Goal: Information Seeking & Learning: Learn about a topic

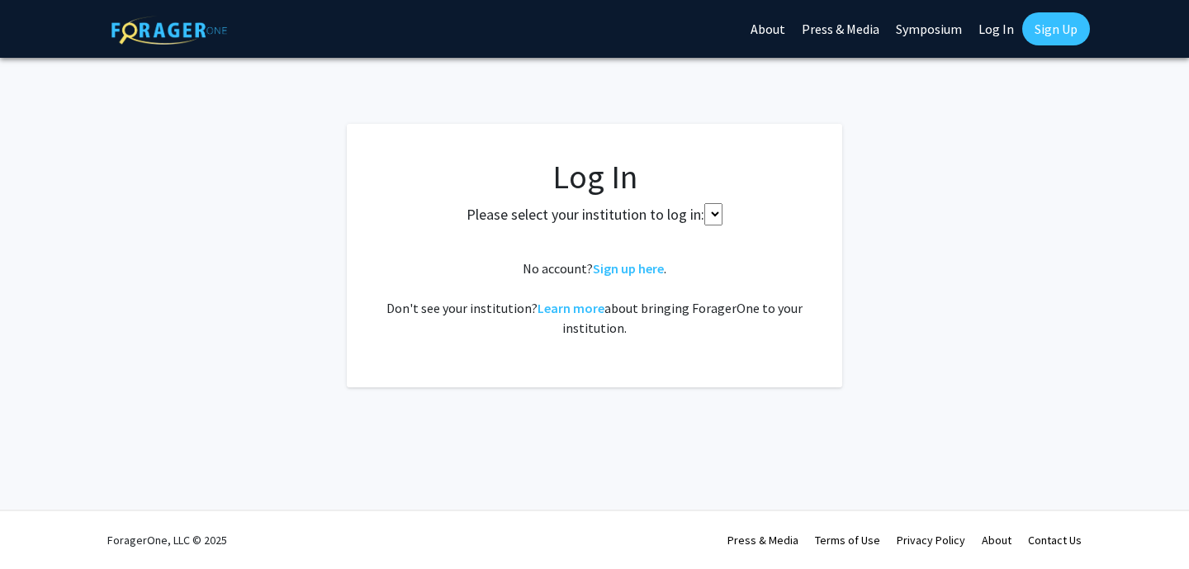
select select
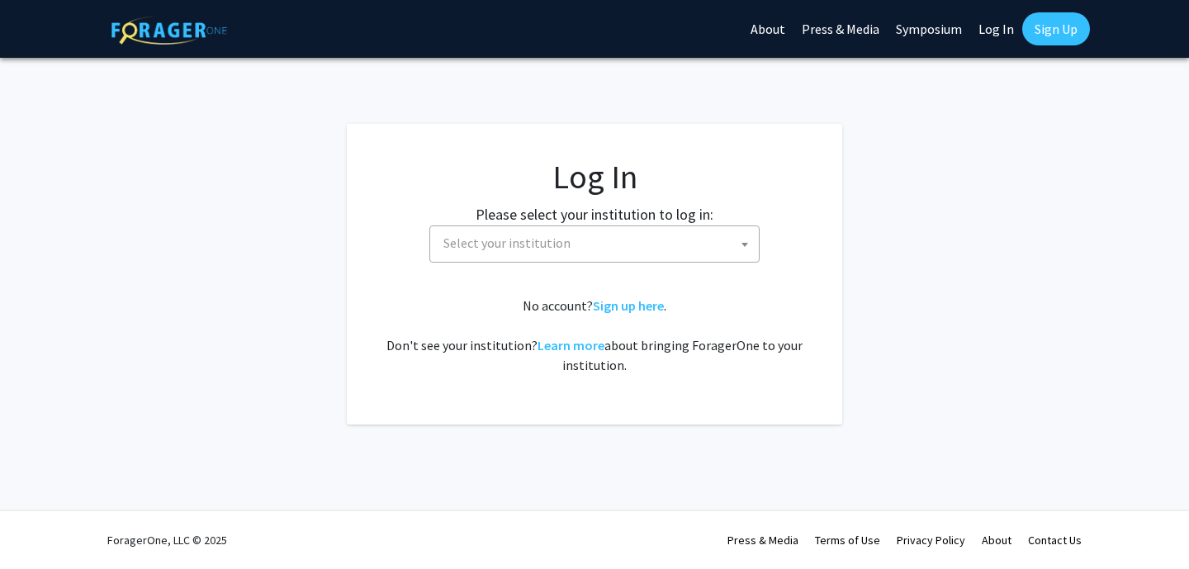
click at [586, 244] on span "Select your institution" at bounding box center [598, 243] width 322 height 34
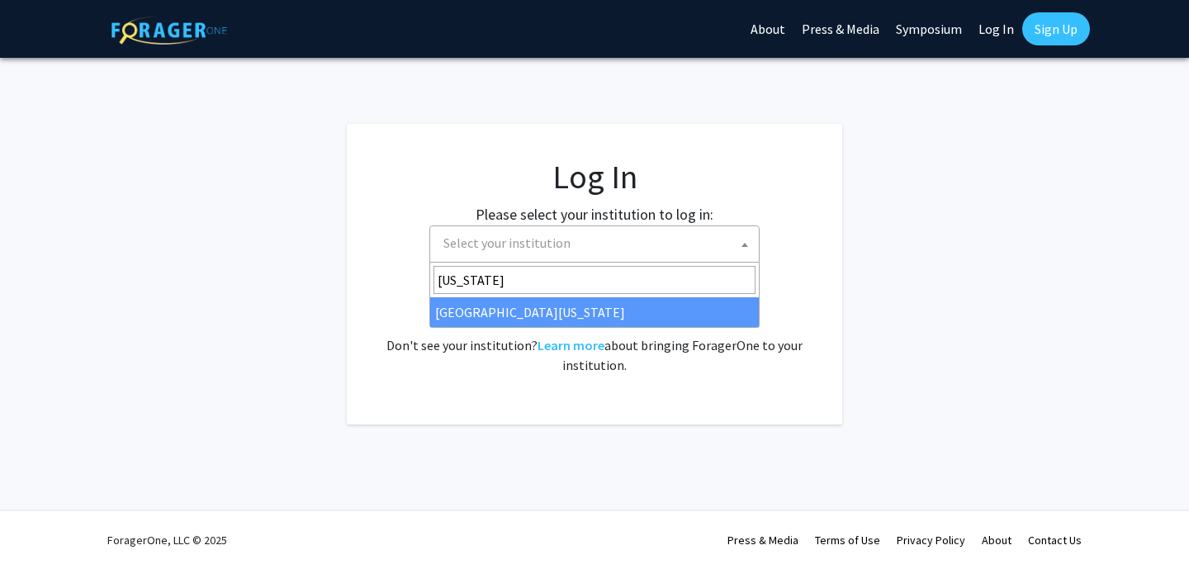
type input "kentucky"
select select "13"
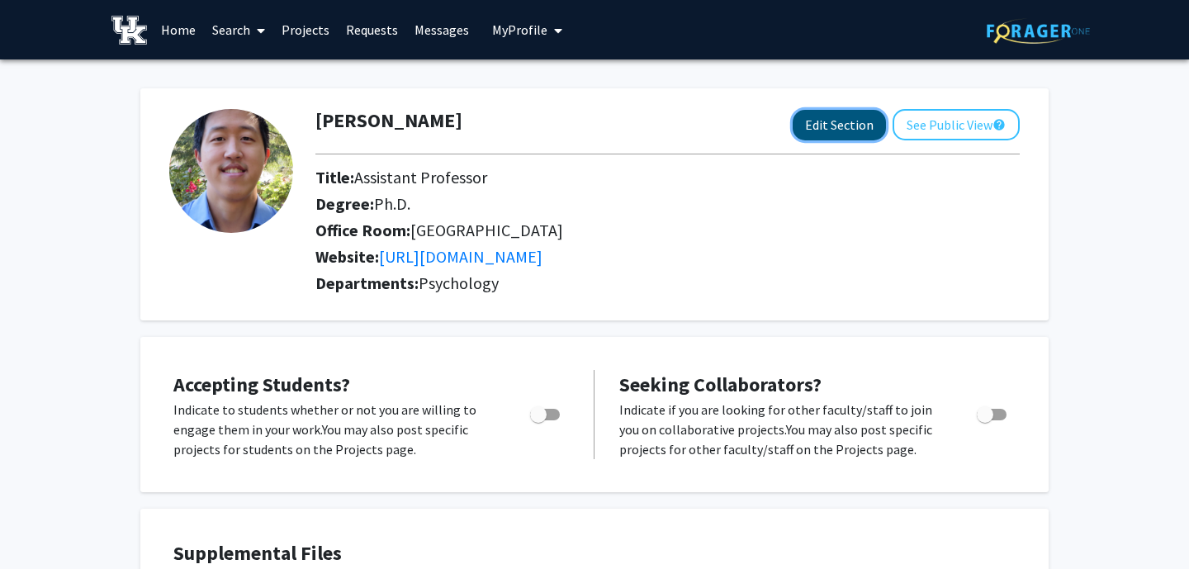
click at [805, 123] on button "Edit Section" at bounding box center [839, 125] width 93 height 31
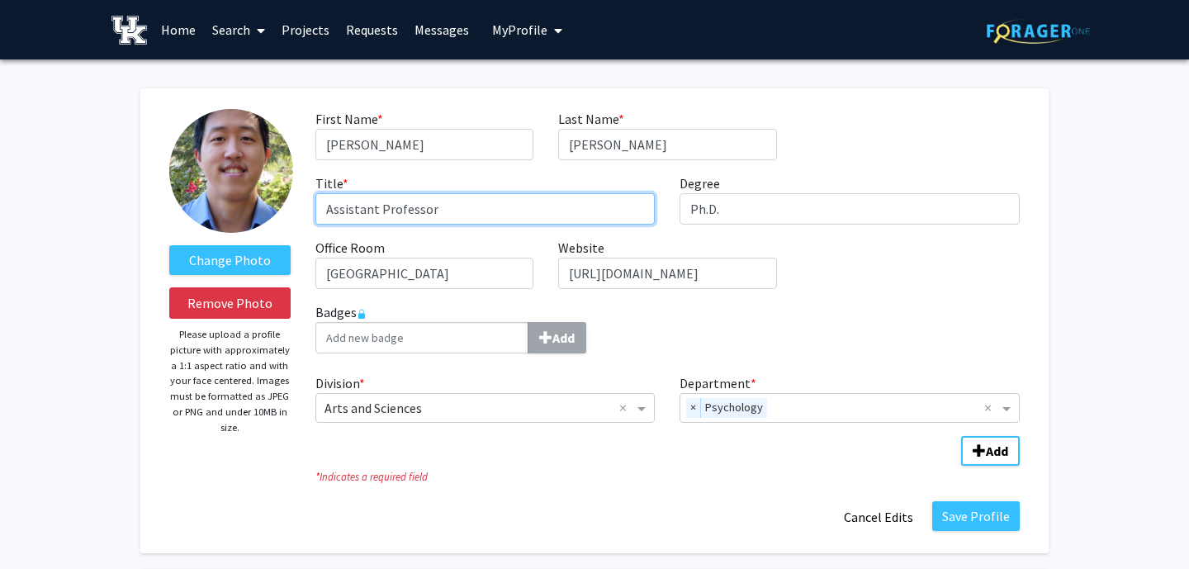
click at [348, 209] on input "Assistant Professor" at bounding box center [485, 208] width 340 height 31
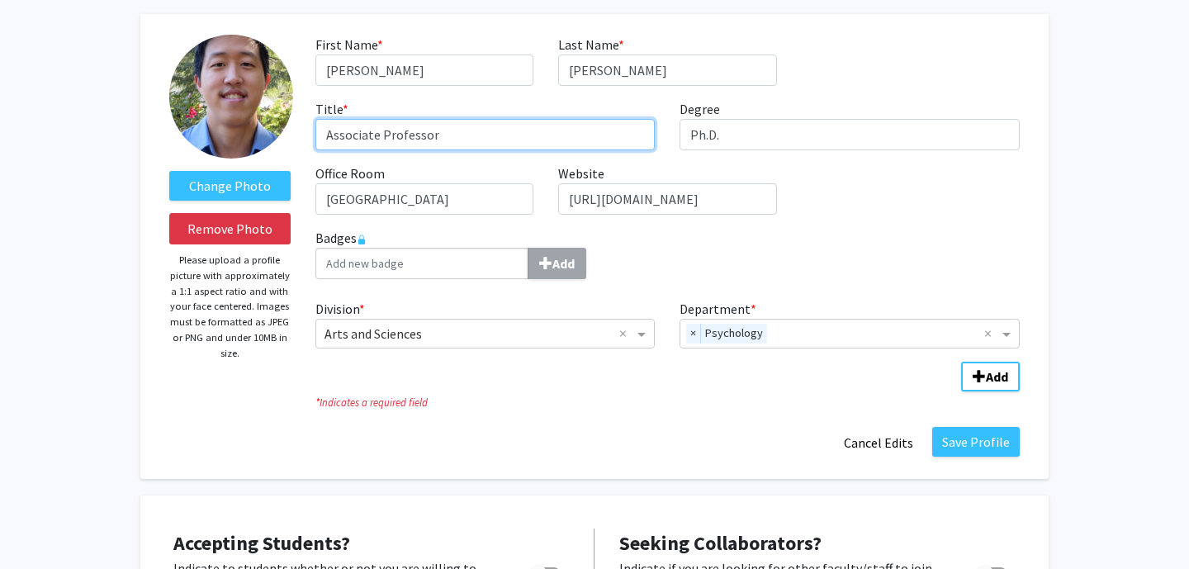
scroll to position [96, 0]
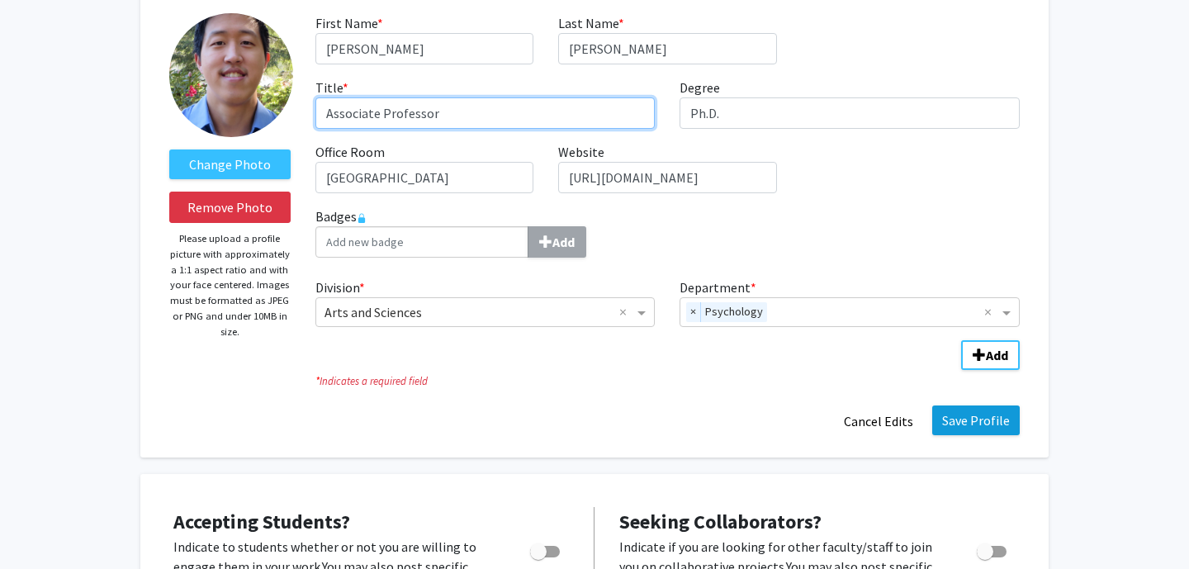
type input "Associate Professor"
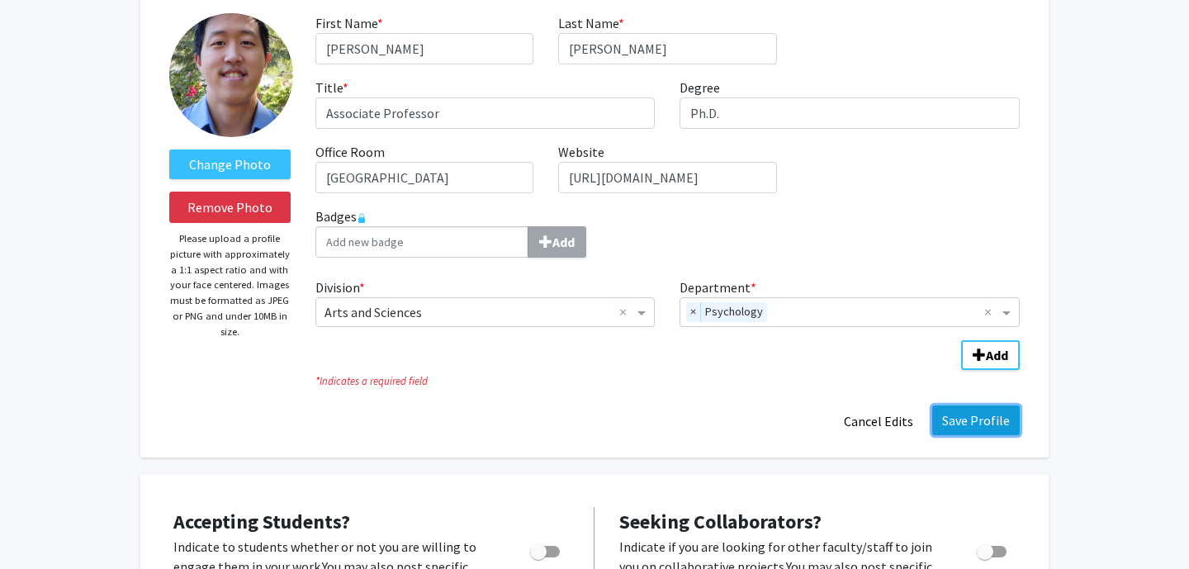
click at [962, 417] on button "Save Profile" at bounding box center [976, 420] width 88 height 30
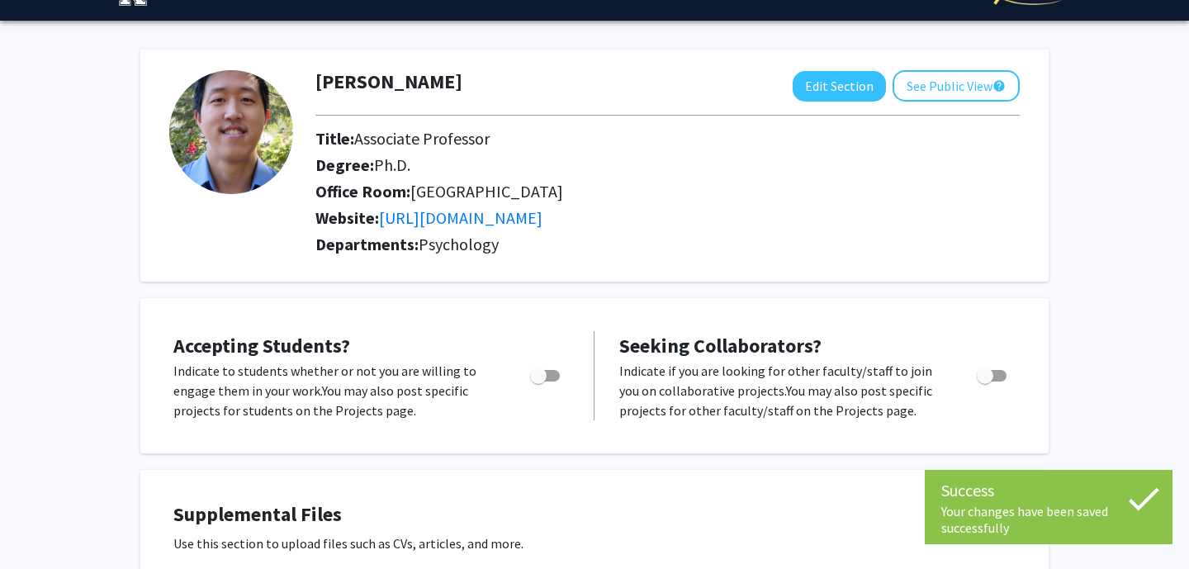
scroll to position [0, 0]
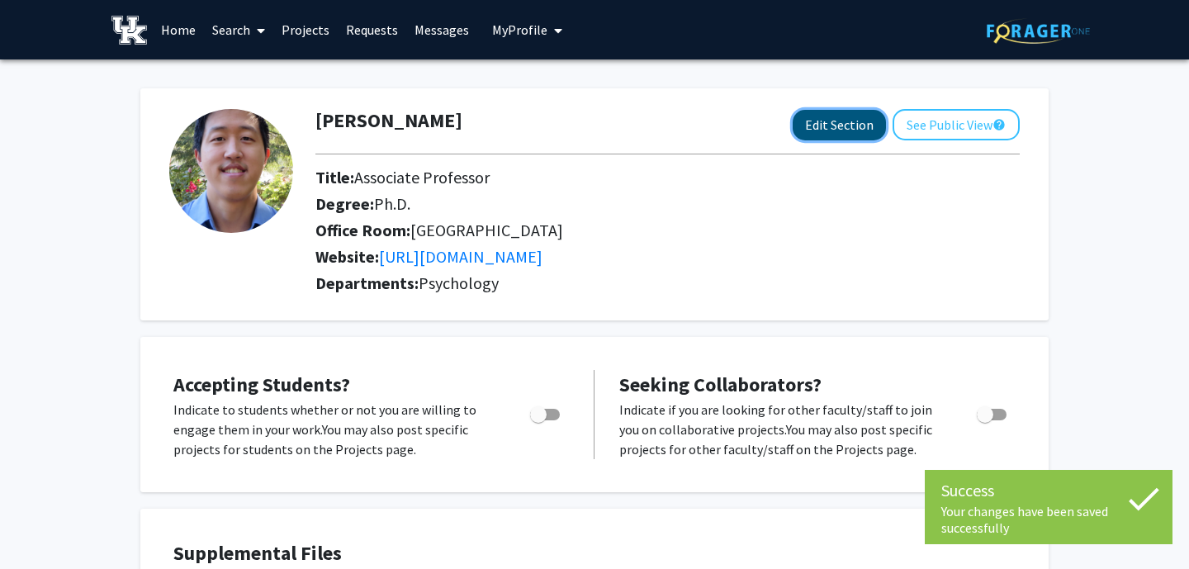
click at [851, 127] on button "Edit Section" at bounding box center [839, 125] width 93 height 31
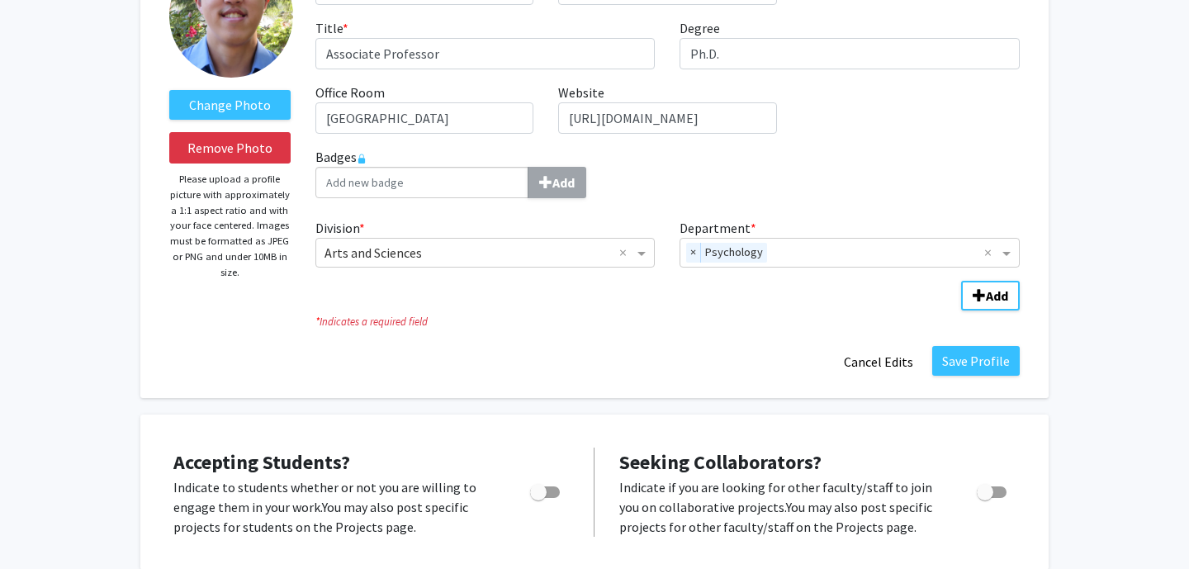
scroll to position [212, 0]
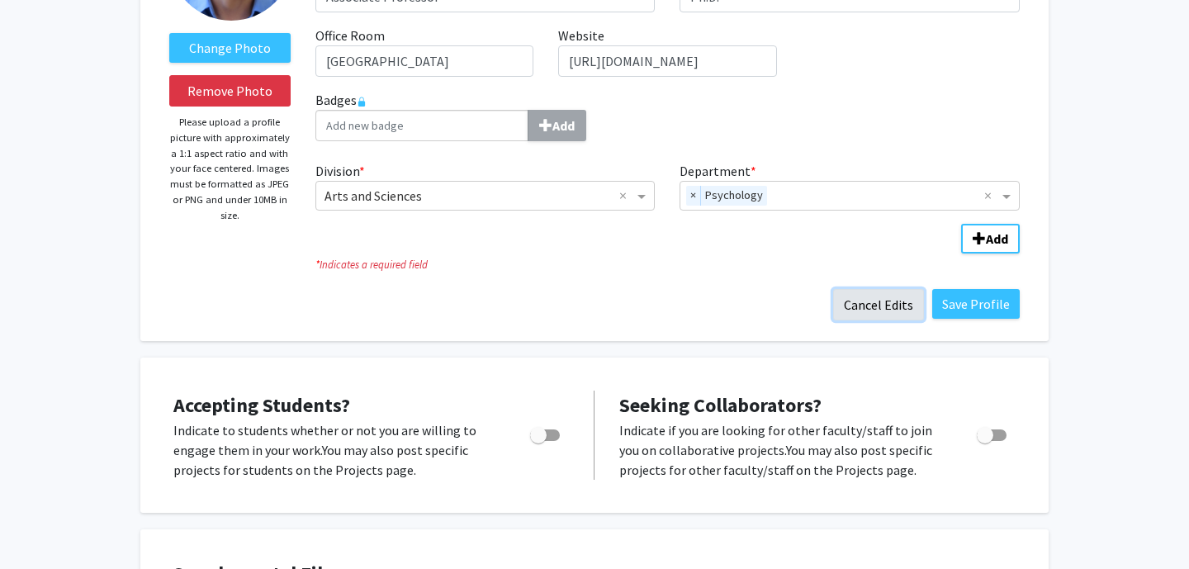
click at [872, 304] on button "Cancel Edits" at bounding box center [878, 304] width 91 height 31
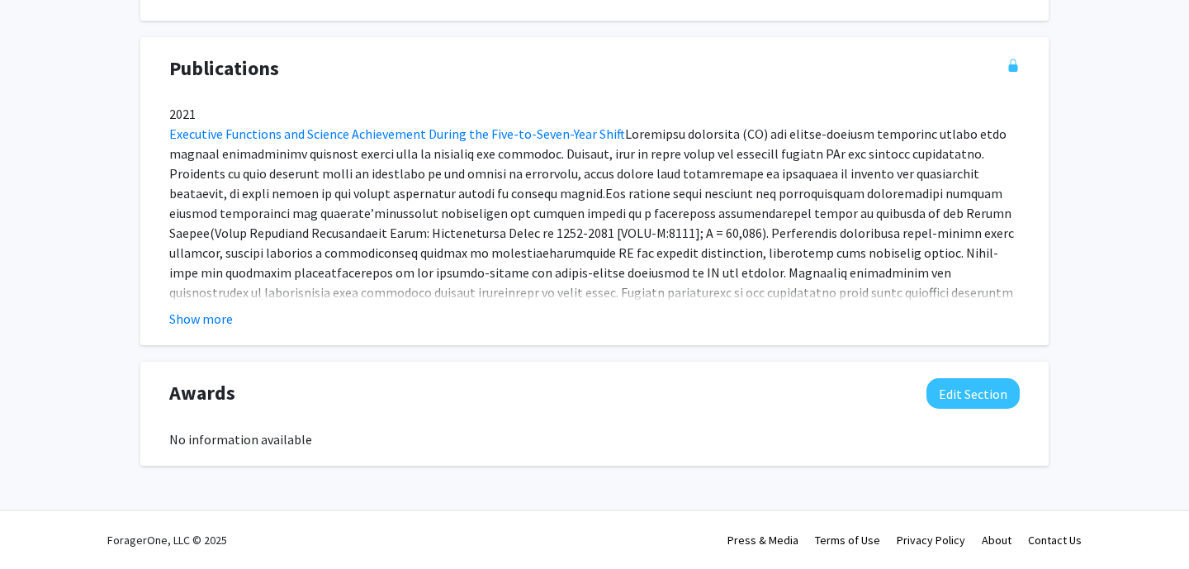
scroll to position [0, 0]
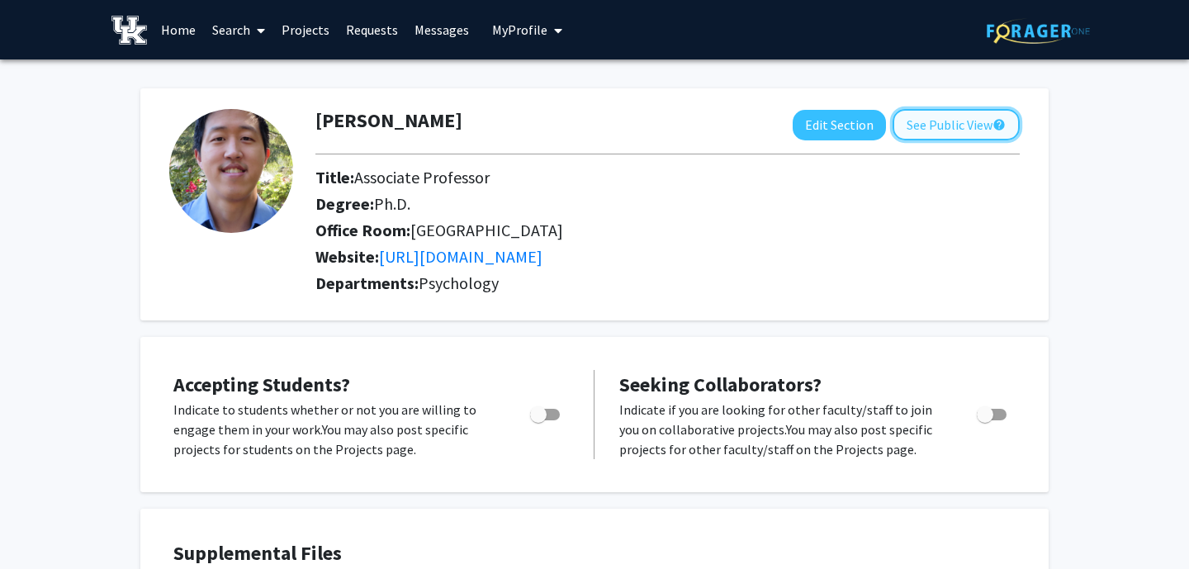
click at [937, 129] on button "See Public View help" at bounding box center [956, 124] width 127 height 31
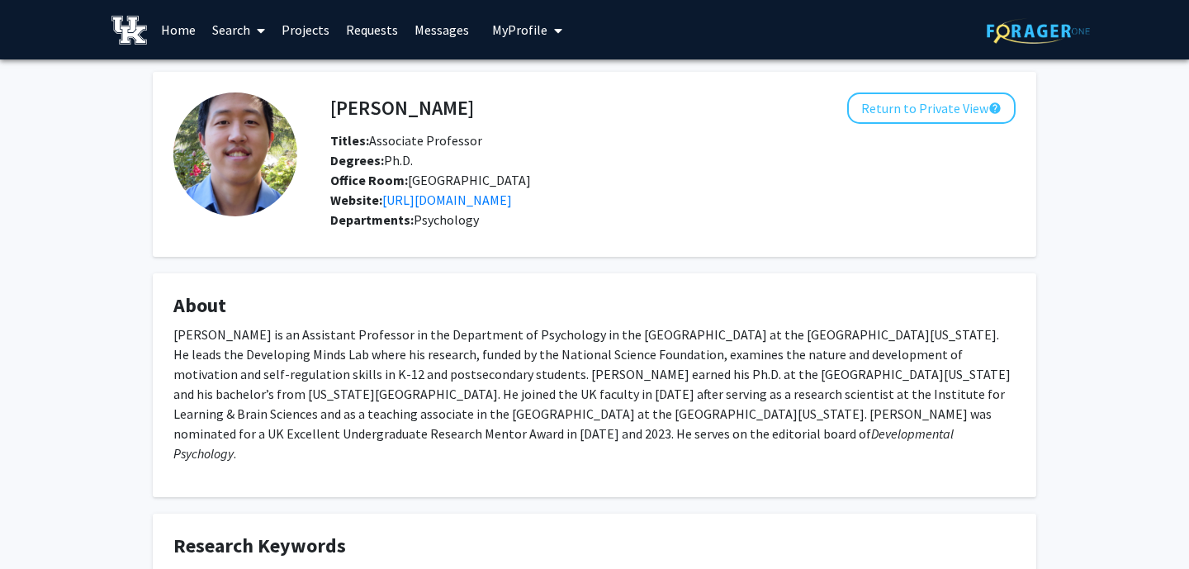
click at [261, 31] on icon at bounding box center [261, 30] width 8 height 13
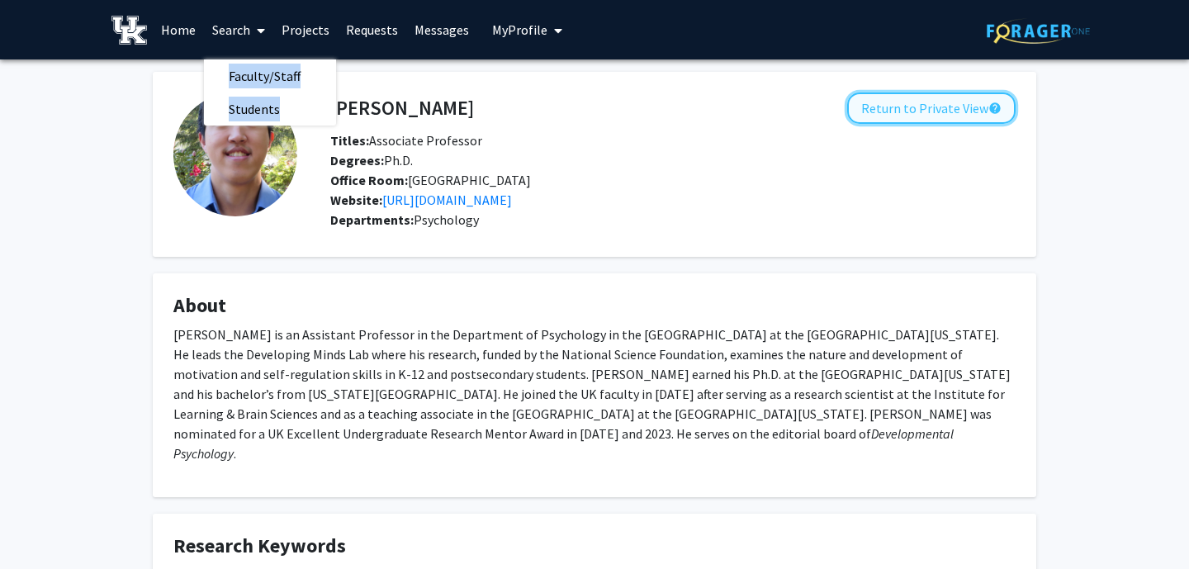
click at [956, 111] on button "Return to Private View help" at bounding box center [931, 107] width 168 height 31
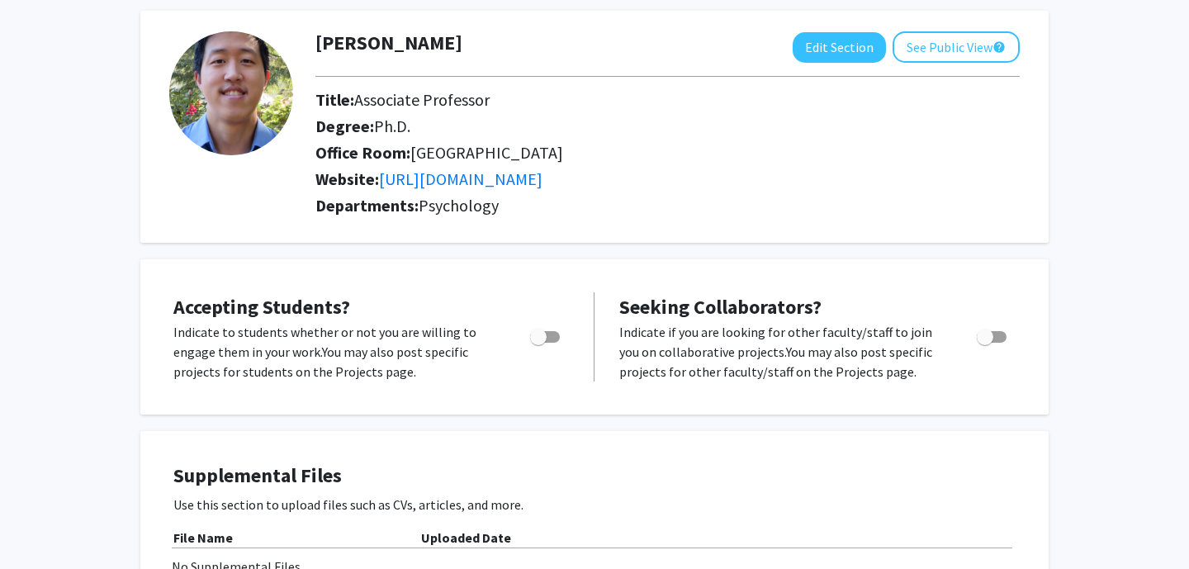
scroll to position [92, 0]
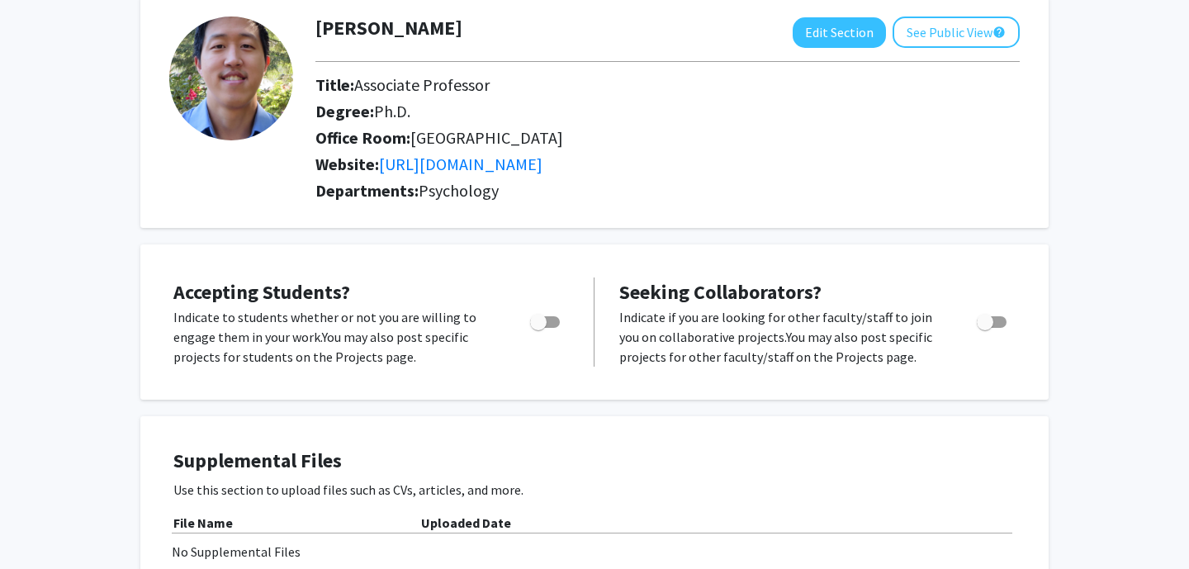
click at [538, 321] on span "Toggle" at bounding box center [538, 322] width 17 height 17
click at [538, 328] on input "Would you like to permit student requests?" at bounding box center [538, 328] width 1 height 1
checkbox input "true"
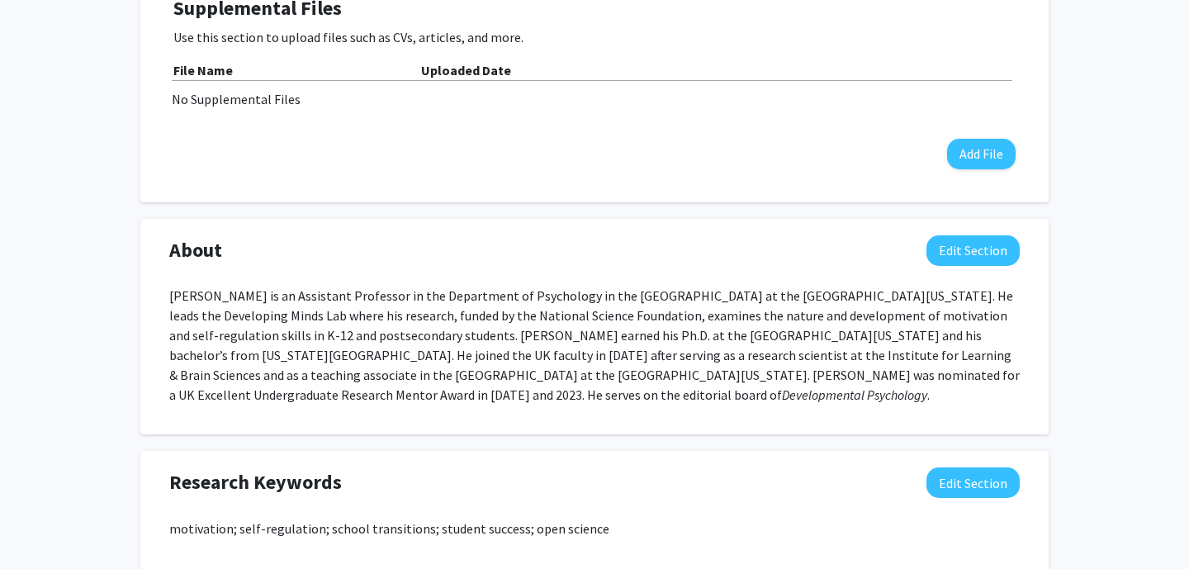
scroll to position [0, 0]
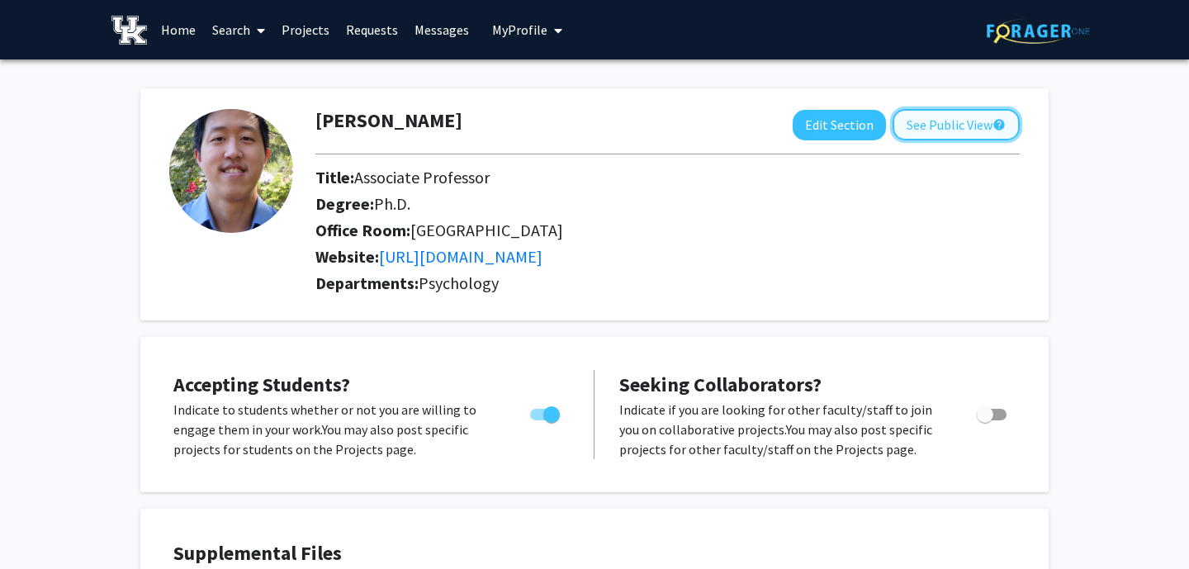
click at [1018, 118] on button "See Public View help" at bounding box center [956, 124] width 127 height 31
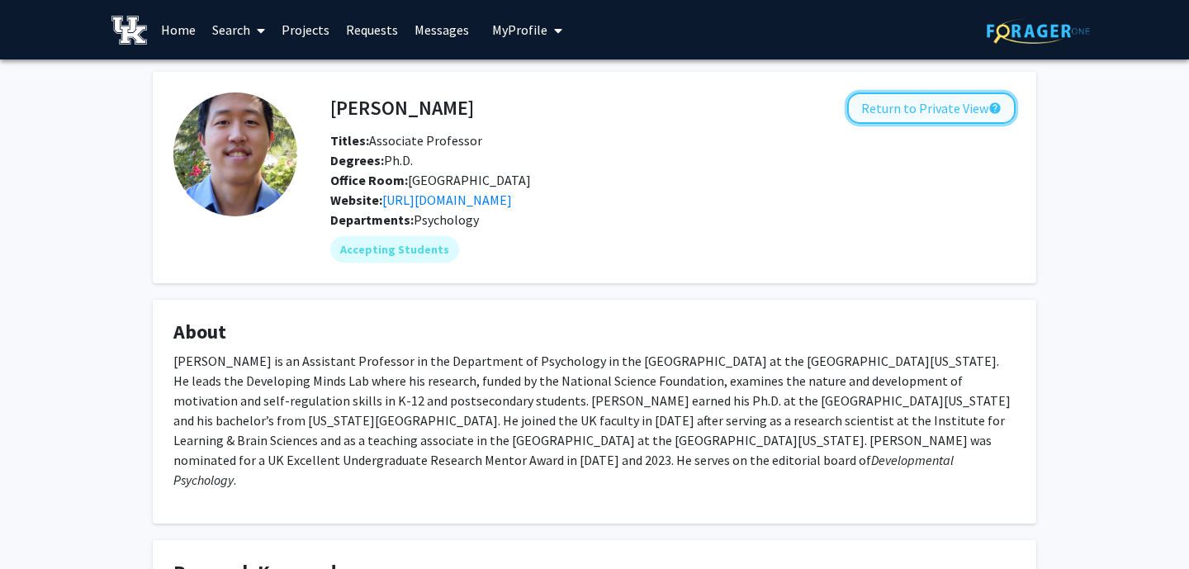
click at [976, 104] on button "Return to Private View help" at bounding box center [931, 107] width 168 height 31
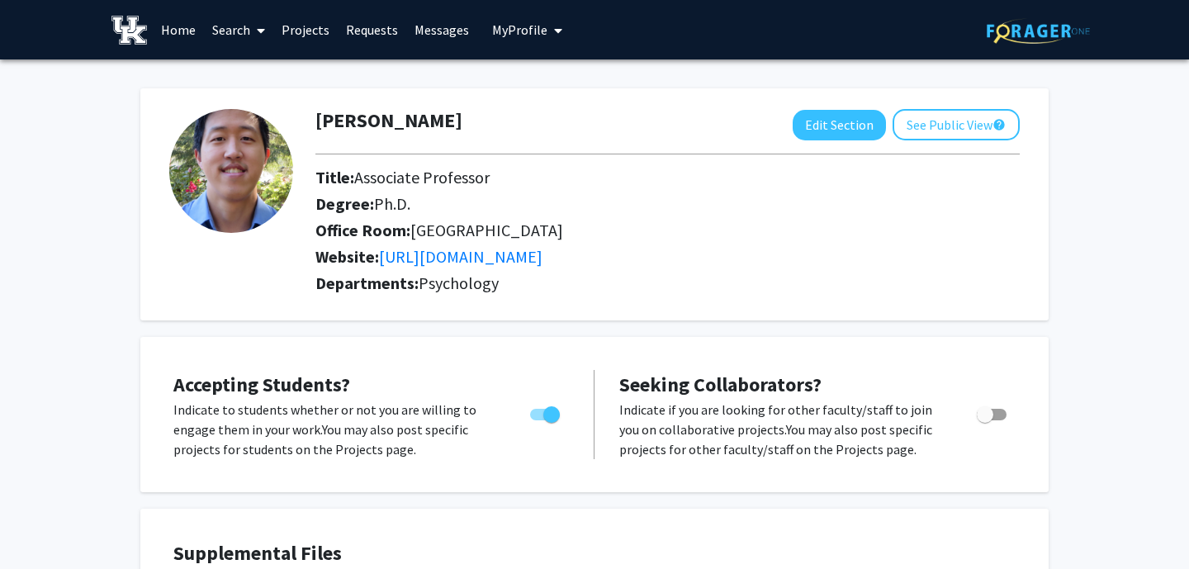
click at [550, 415] on span "Toggle" at bounding box center [551, 414] width 17 height 17
click at [538, 420] on input "Would you like to permit student requests?" at bounding box center [538, 420] width 1 height 1
checkbox input "false"
click at [936, 129] on button "See Public View help" at bounding box center [956, 124] width 127 height 31
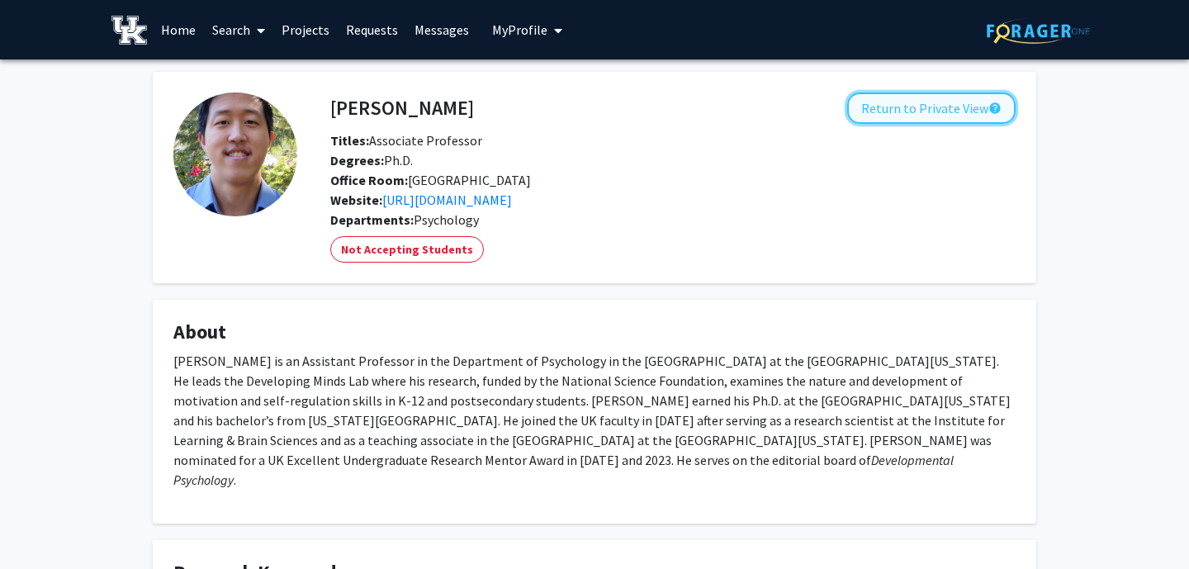
click at [899, 111] on button "Return to Private View help" at bounding box center [931, 107] width 168 height 31
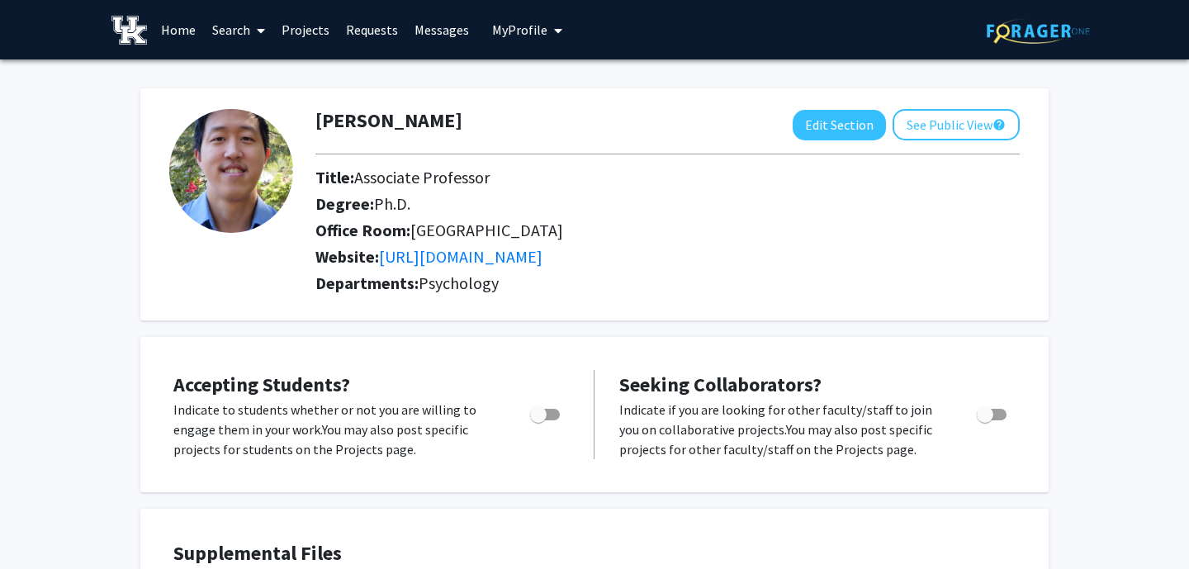
click at [240, 32] on link "Search" at bounding box center [238, 30] width 69 height 58
click at [253, 70] on span "Faculty/Staff" at bounding box center [264, 75] width 121 height 33
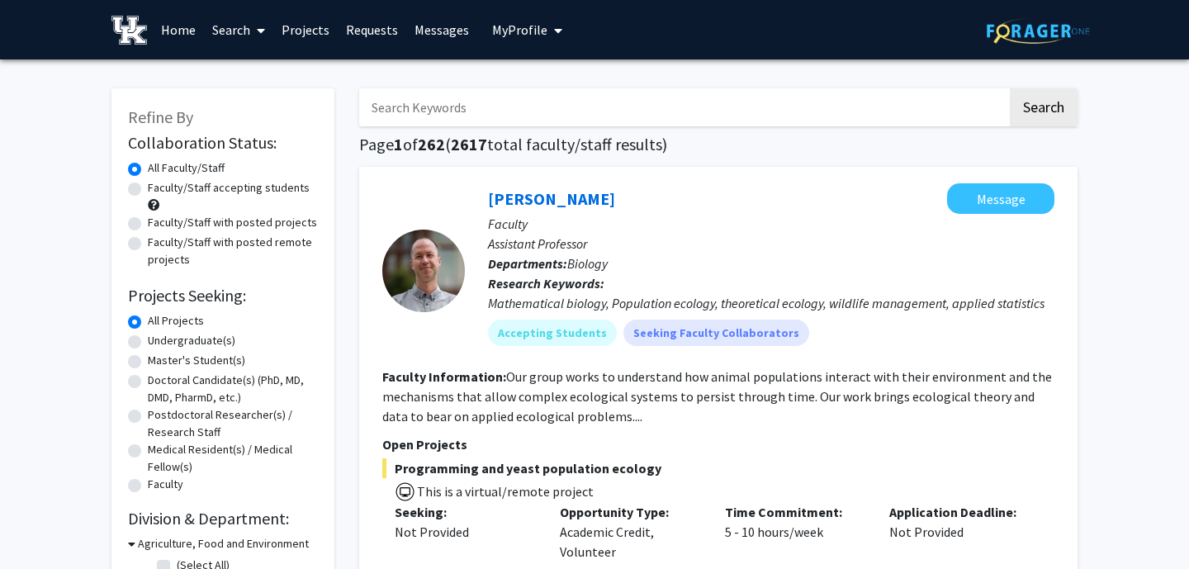
click at [462, 110] on input "Search Keywords" at bounding box center [683, 107] width 648 height 38
type input "s"
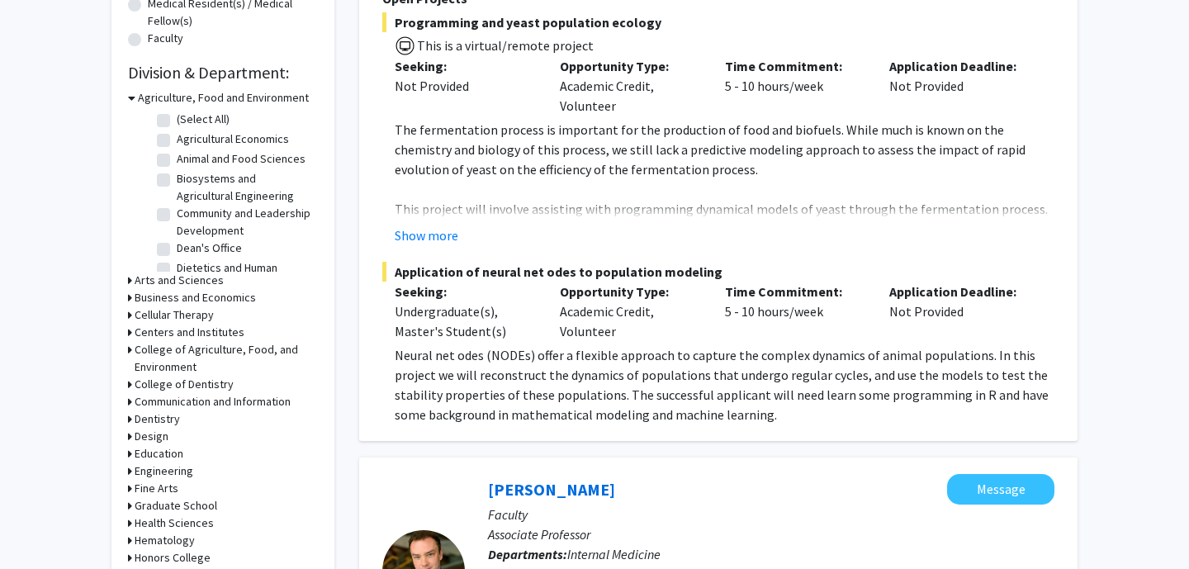
scroll to position [469, 0]
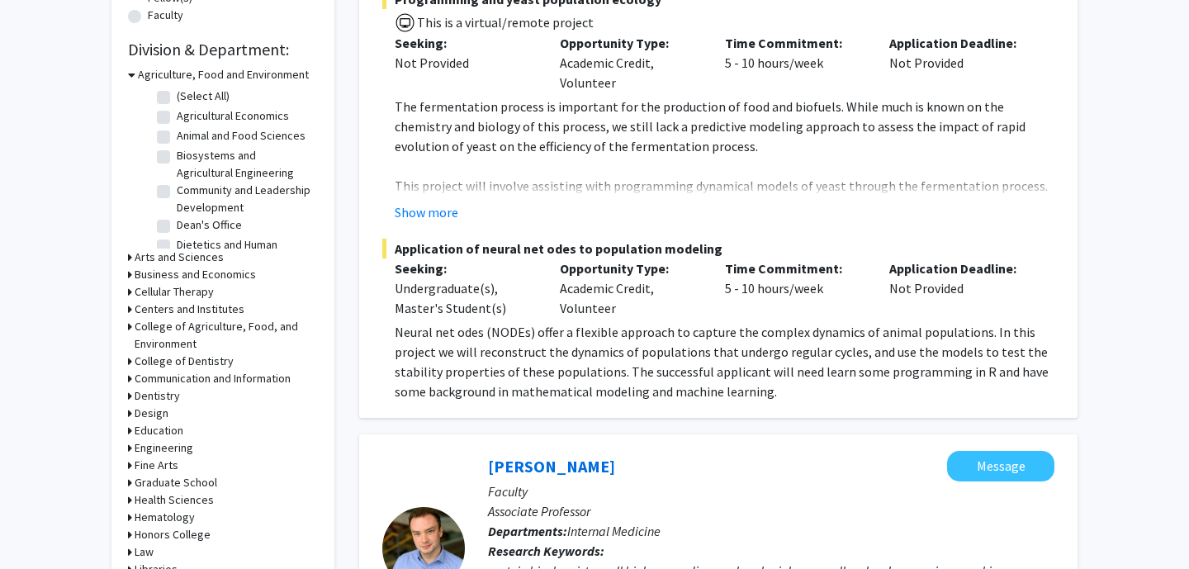
type input "psychology"
click at [132, 255] on div "Arts and Sciences" at bounding box center [223, 257] width 190 height 17
click at [126, 256] on div "Refine By Collaboration Status: Collaboration Status All Faculty/Staff Collabor…" at bounding box center [222, 167] width 223 height 1097
click at [132, 256] on div "Arts and Sciences" at bounding box center [223, 257] width 190 height 17
click at [128, 256] on icon at bounding box center [130, 257] width 4 height 17
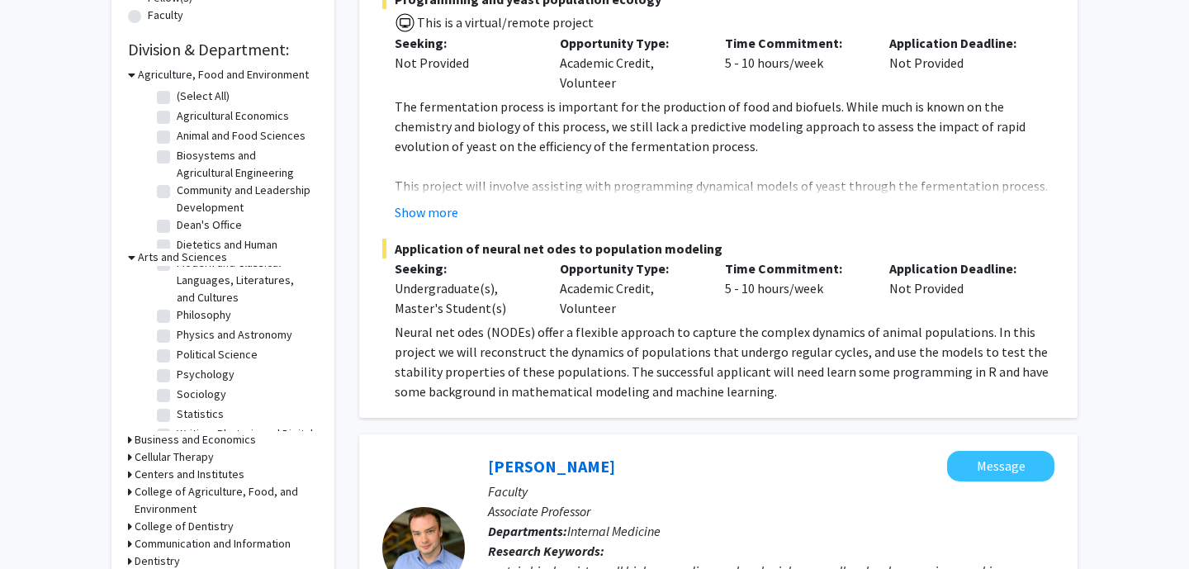
scroll to position [324, 0]
click at [177, 363] on label "Psychology" at bounding box center [206, 371] width 58 height 17
click at [177, 363] on input "Psychology" at bounding box center [182, 368] width 11 height 11
checkbox input "true"
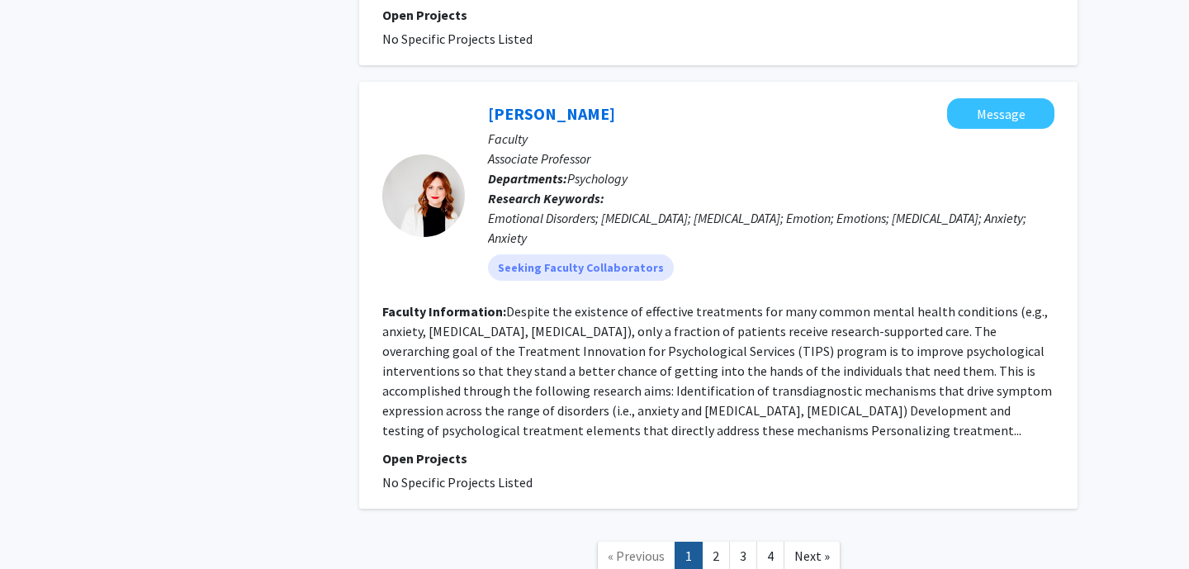
scroll to position [3462, 0]
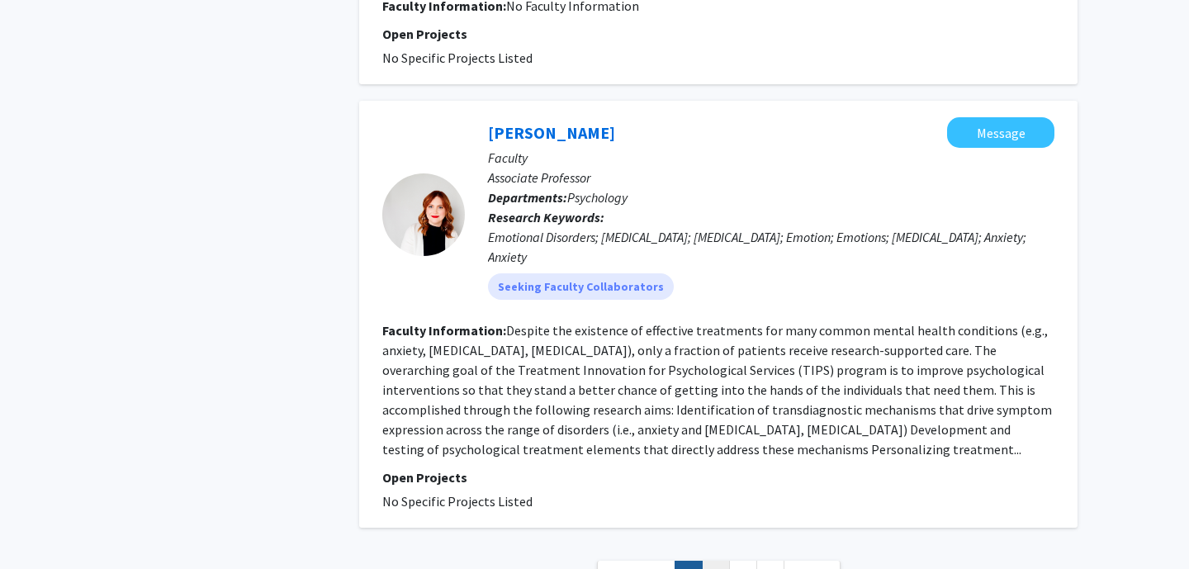
click at [717, 561] on link "2" at bounding box center [716, 575] width 28 height 29
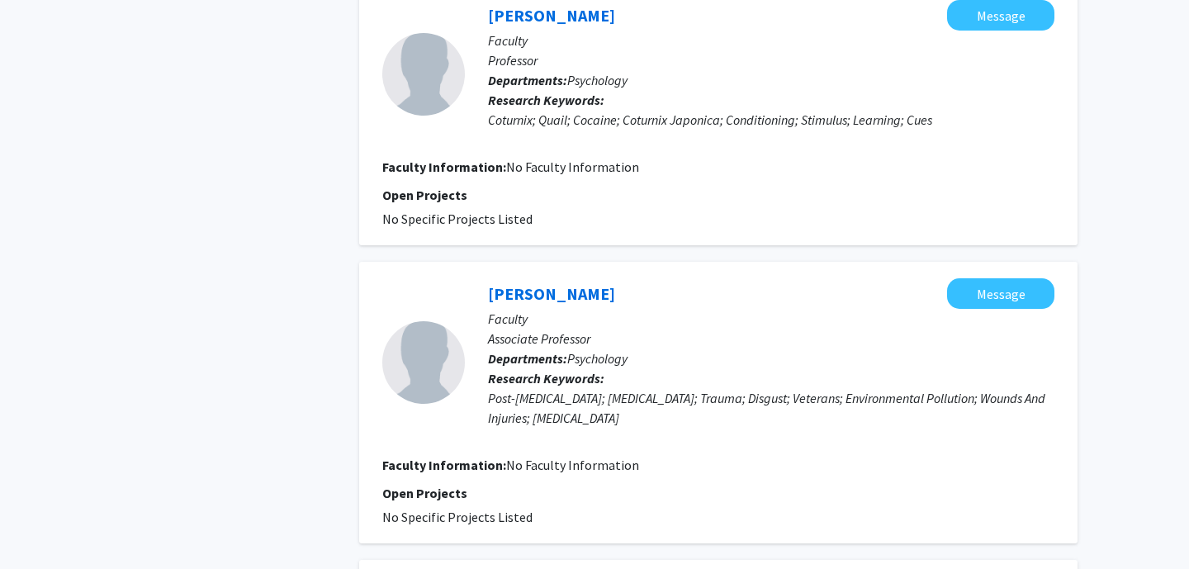
scroll to position [2685, 0]
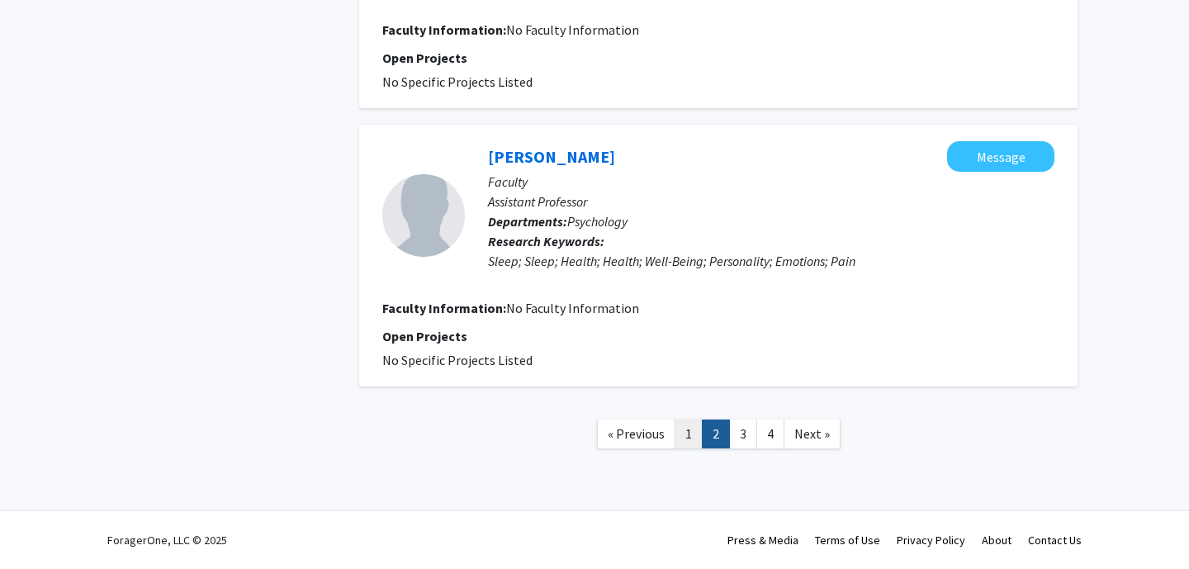
click at [693, 434] on link "1" at bounding box center [689, 433] width 28 height 29
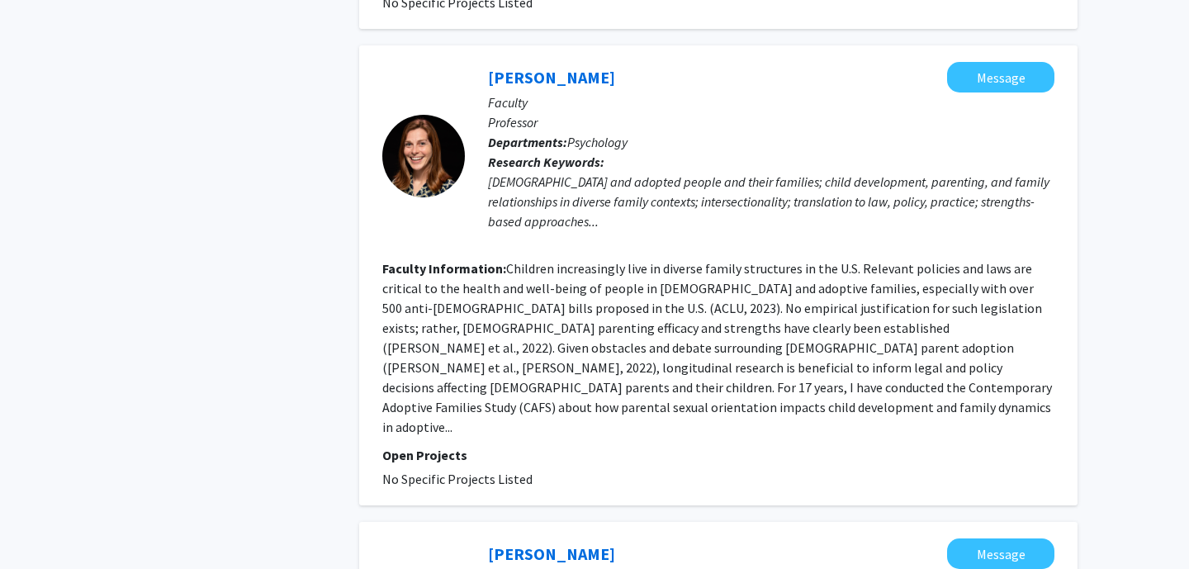
scroll to position [3524, 0]
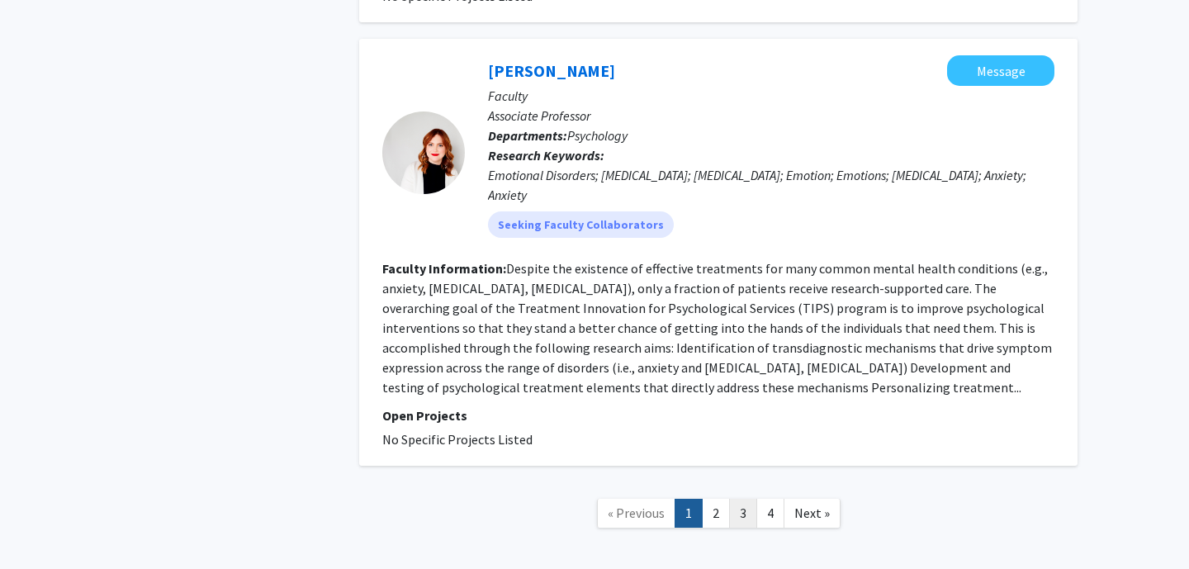
click at [746, 499] on link "3" at bounding box center [743, 513] width 28 height 29
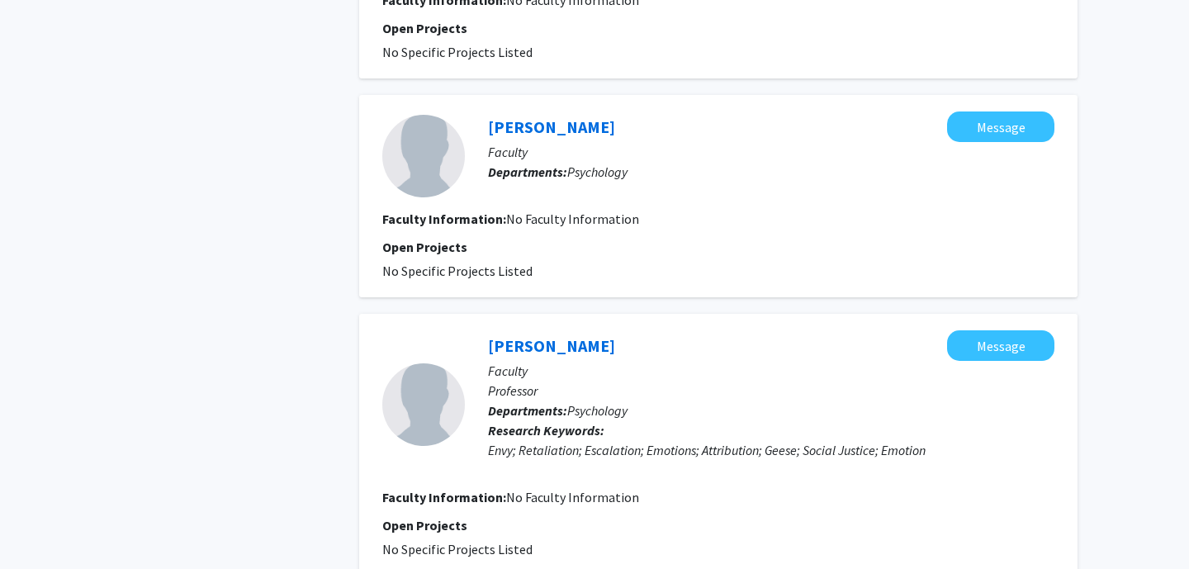
scroll to position [2170, 0]
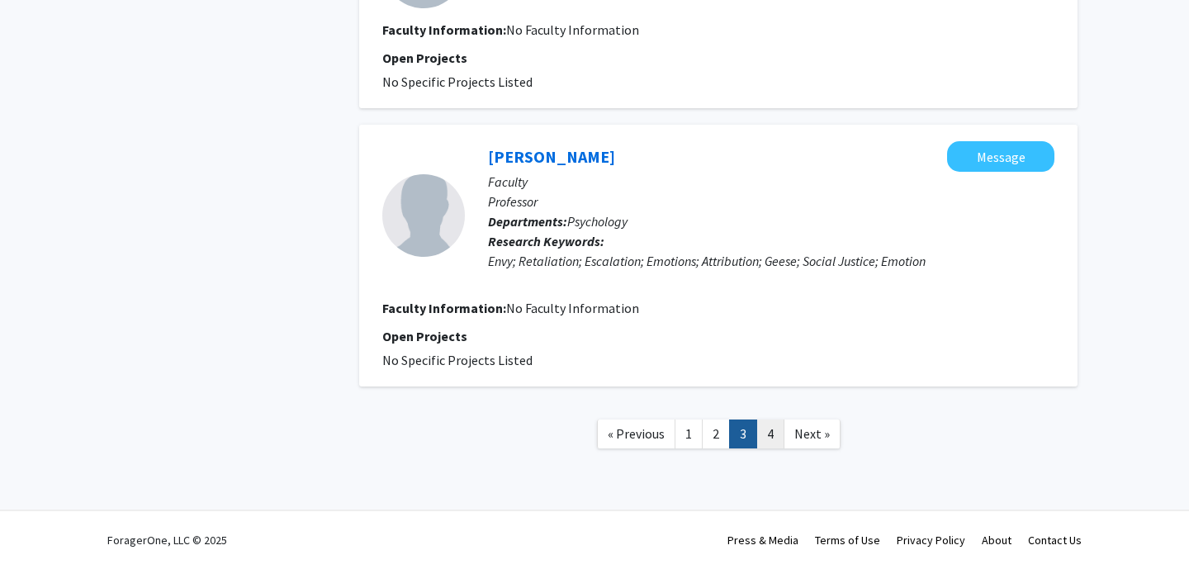
click at [770, 433] on link "4" at bounding box center [770, 433] width 28 height 29
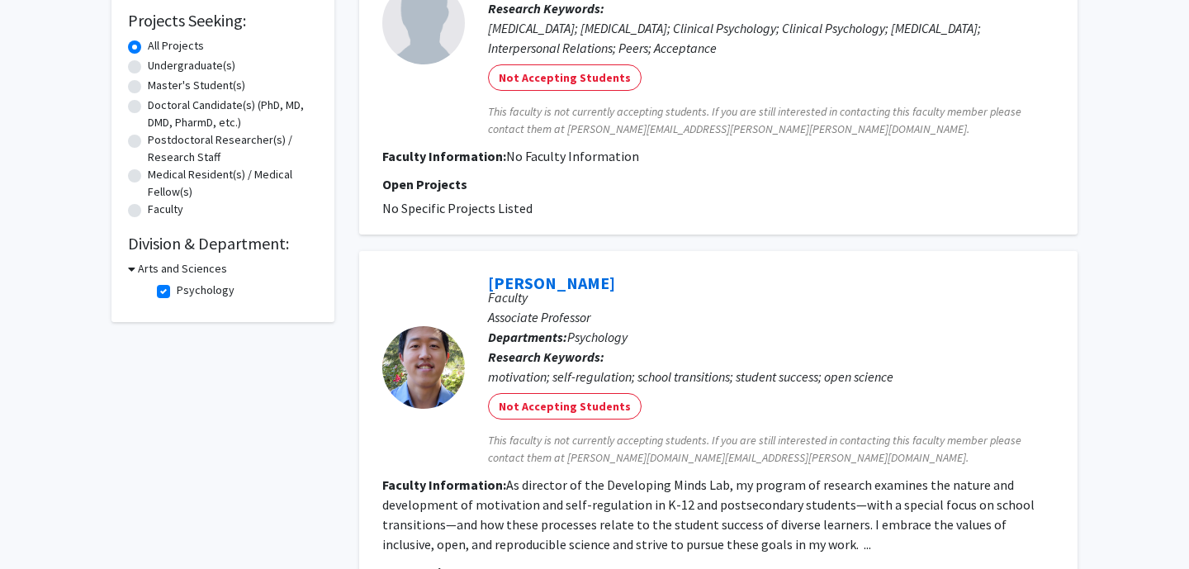
scroll to position [274, 0]
